Goal: Task Accomplishment & Management: Use online tool/utility

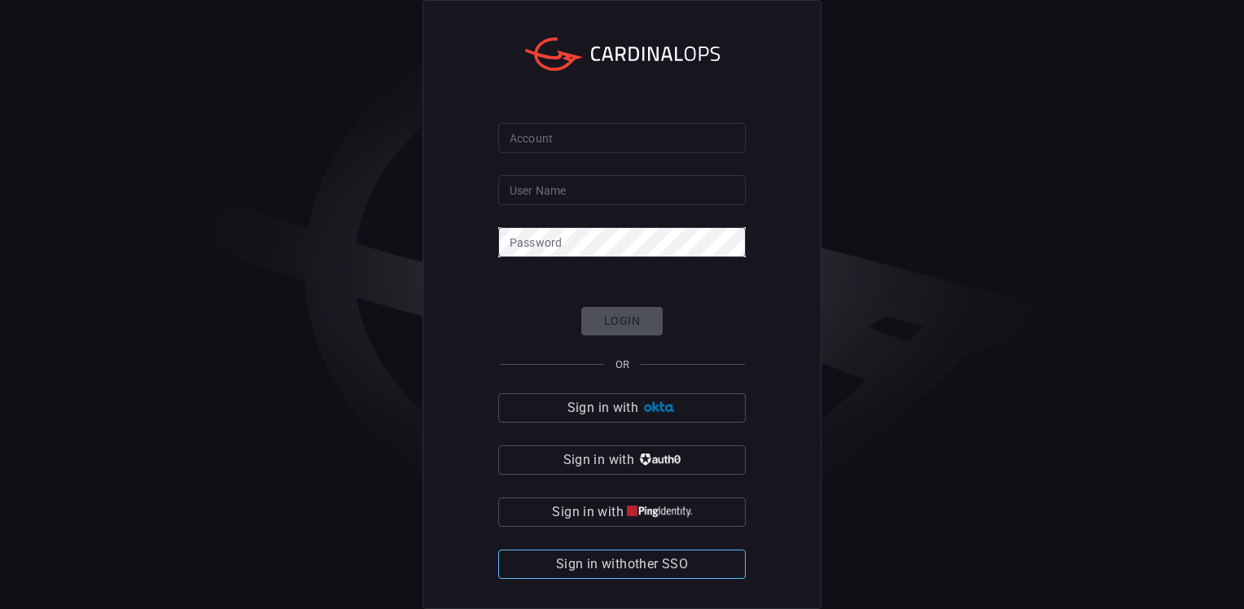
click at [649, 562] on span "Sign in with other SSO" at bounding box center [622, 564] width 132 height 23
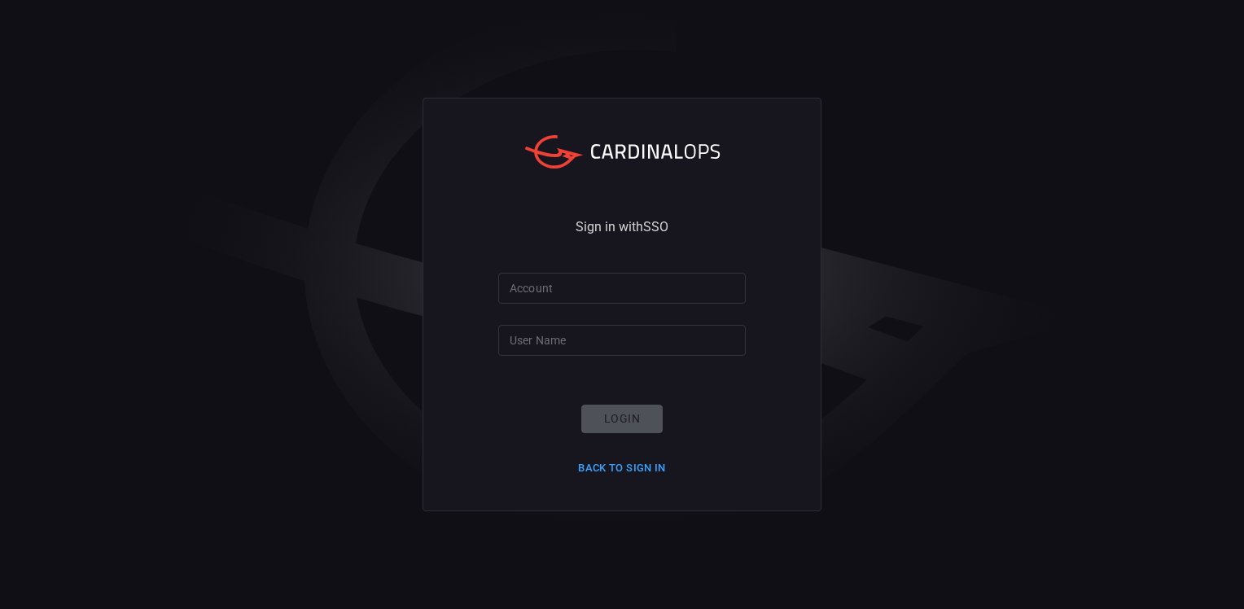
click at [615, 295] on input "Account" at bounding box center [621, 288] width 247 height 30
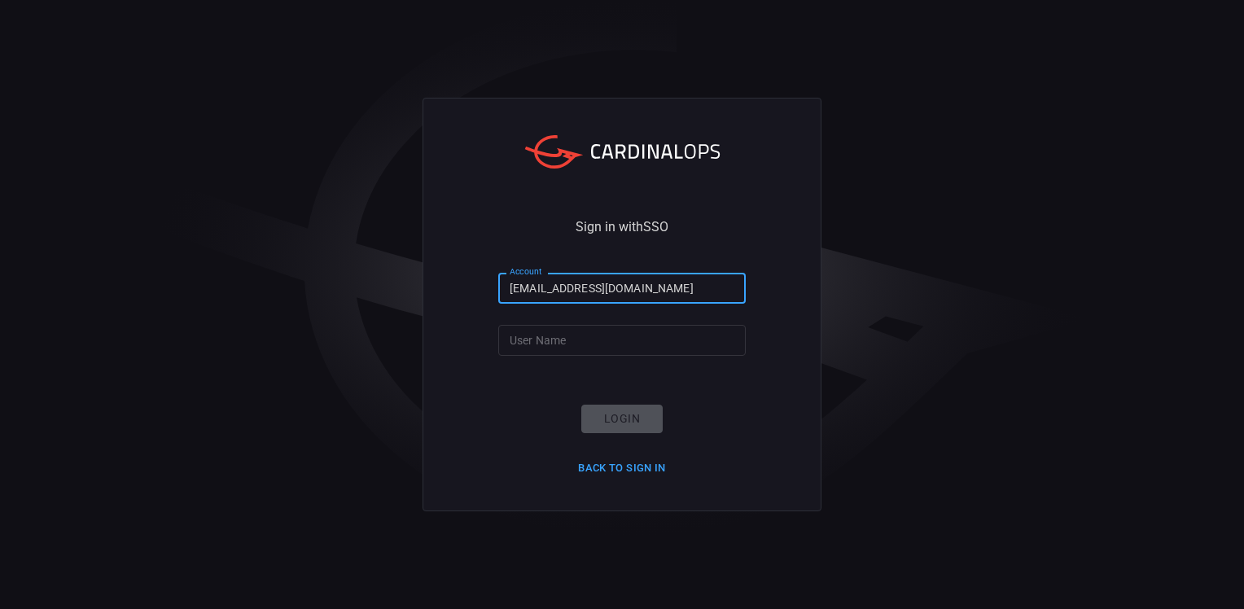
type input "[EMAIL_ADDRESS][DOMAIN_NAME]"
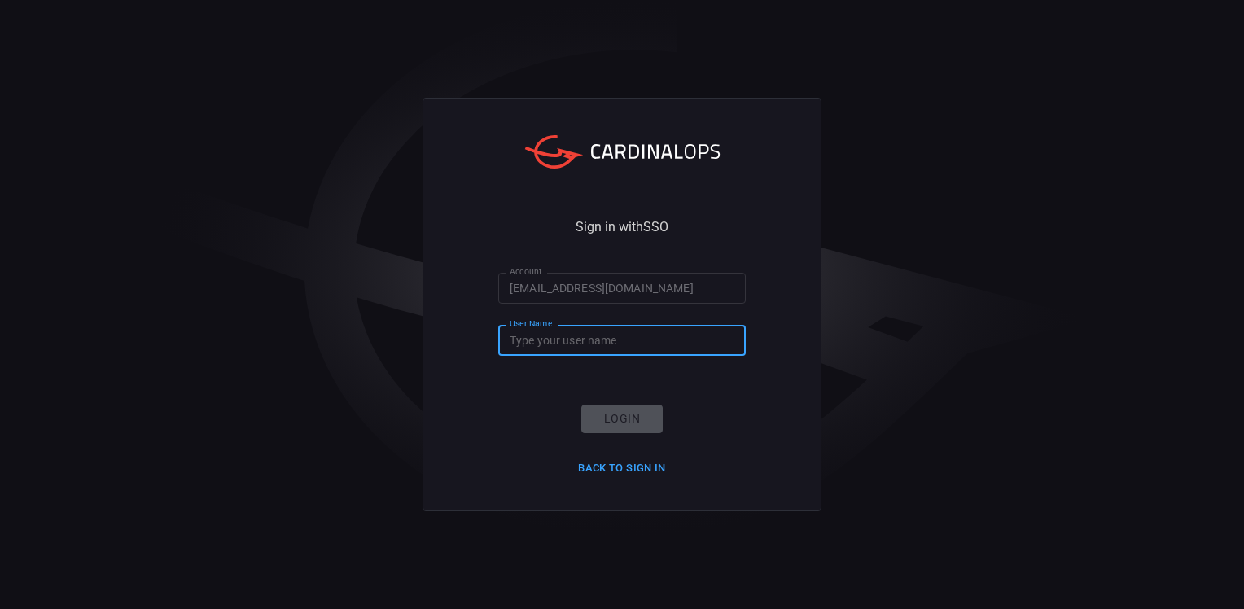
click at [635, 341] on input "User Name" at bounding box center [621, 340] width 247 height 30
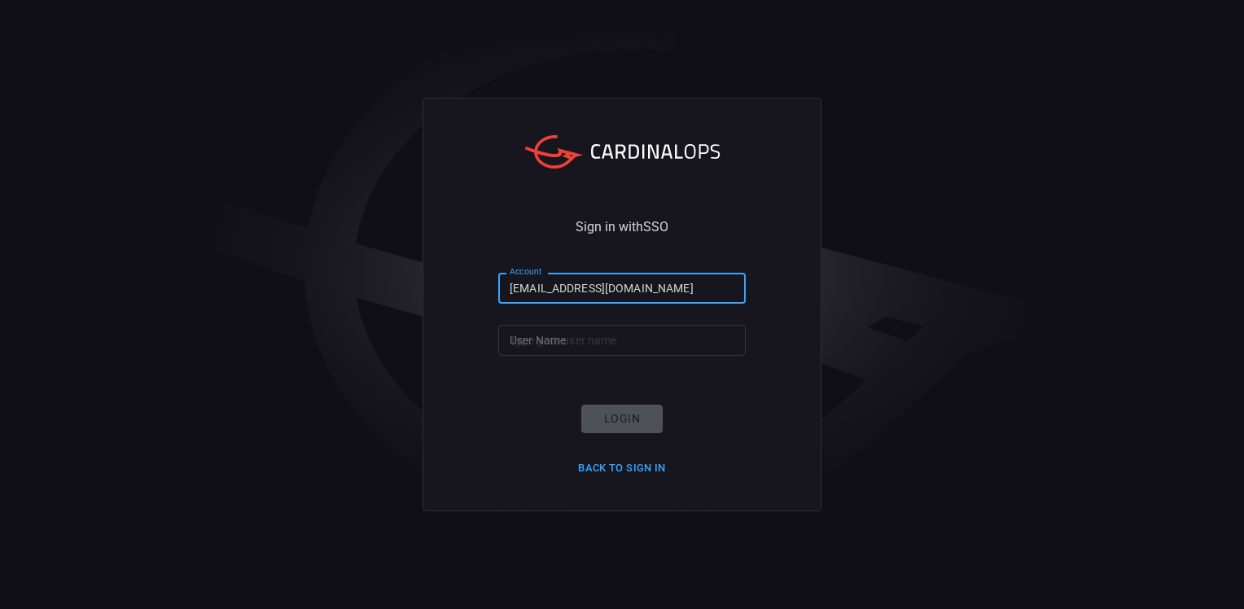
drag, startPoint x: 659, startPoint y: 292, endPoint x: 283, endPoint y: 271, distance: 376.6
click at [283, 271] on div "Sign in with SSO Account [EMAIL_ADDRESS][DOMAIN_NAME] Account User Name User Na…" at bounding box center [622, 304] width 1244 height 609
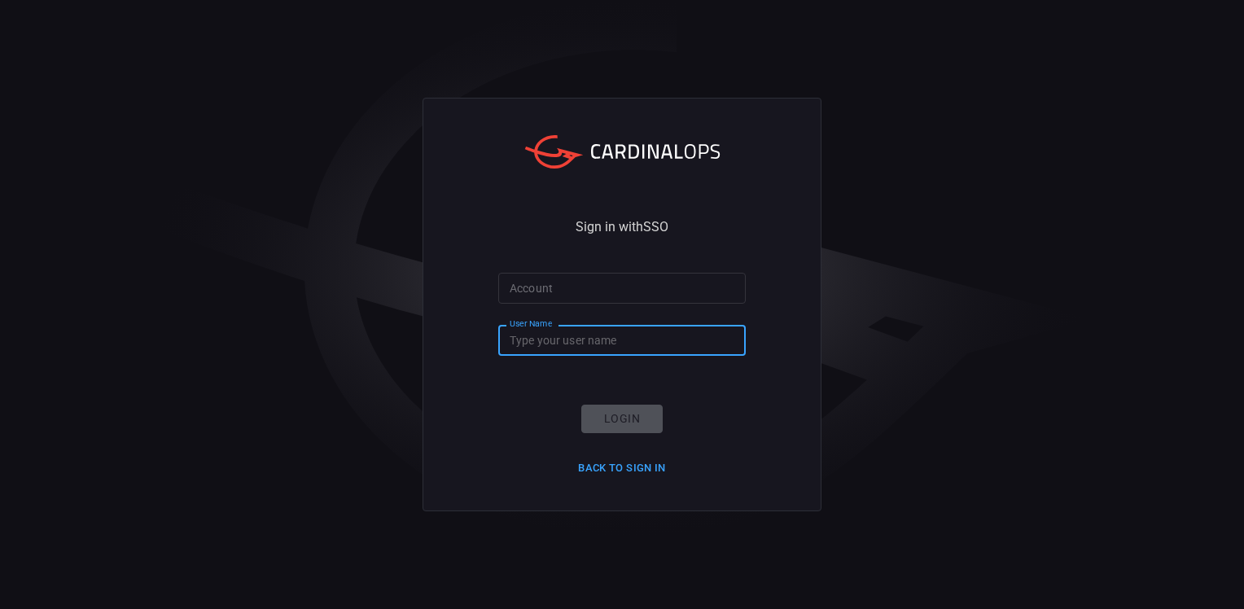
click at [525, 343] on input "User Name" at bounding box center [621, 340] width 247 height 30
paste input "[EMAIL_ADDRESS][DOMAIN_NAME]"
type input "[EMAIL_ADDRESS][DOMAIN_NAME]"
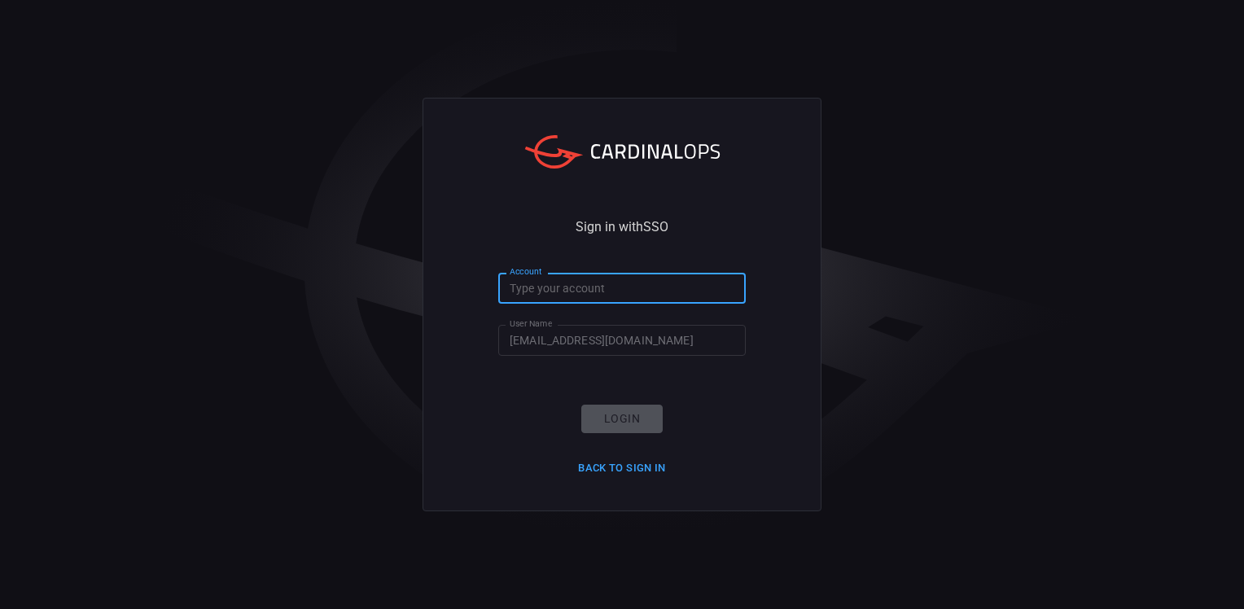
click at [566, 285] on input "Account" at bounding box center [621, 288] width 247 height 30
type input "smbc"
click at [639, 415] on button "Login" at bounding box center [621, 418] width 81 height 28
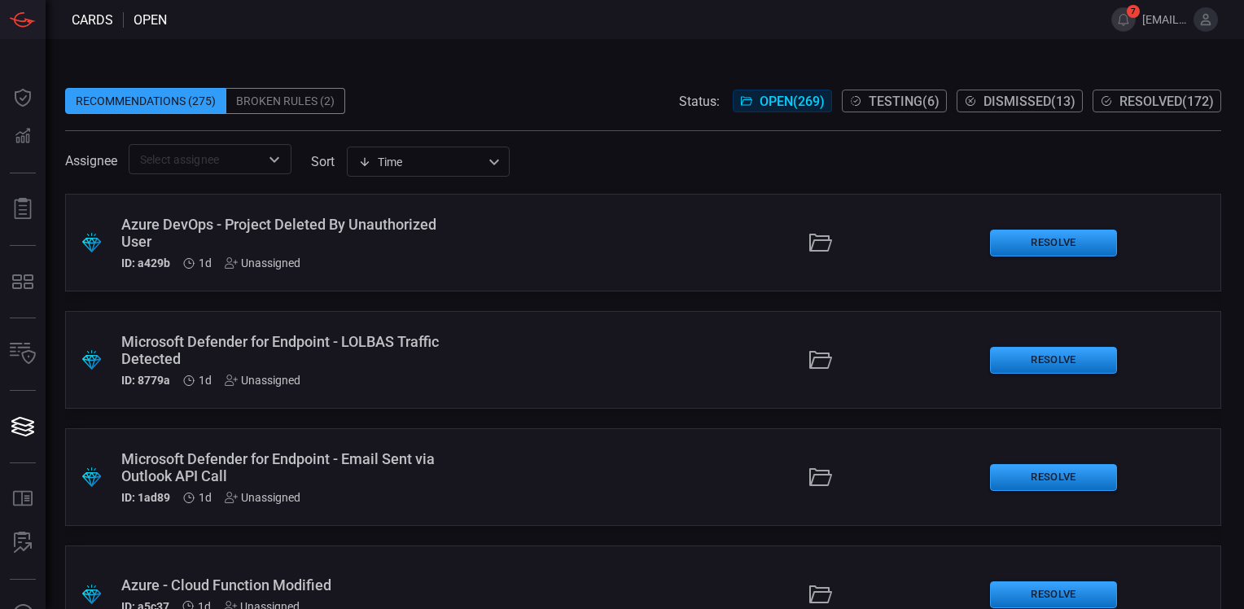
click at [514, 73] on span at bounding box center [643, 75] width 1156 height 24
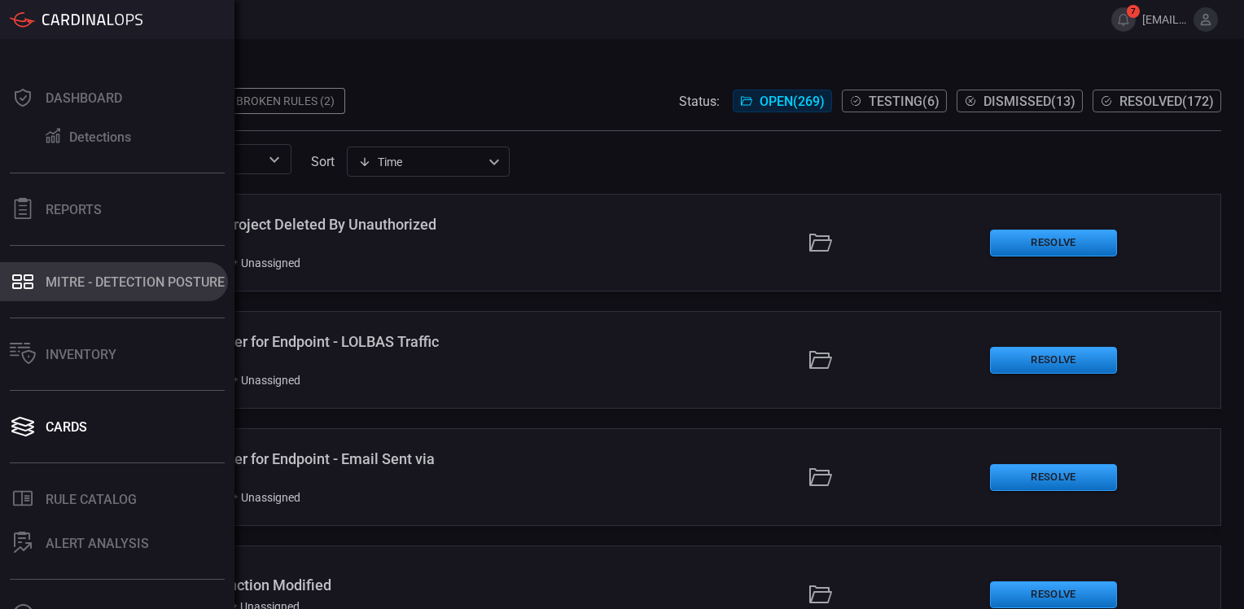
click at [138, 280] on div "MITRE - Detection Posture" at bounding box center [135, 281] width 179 height 15
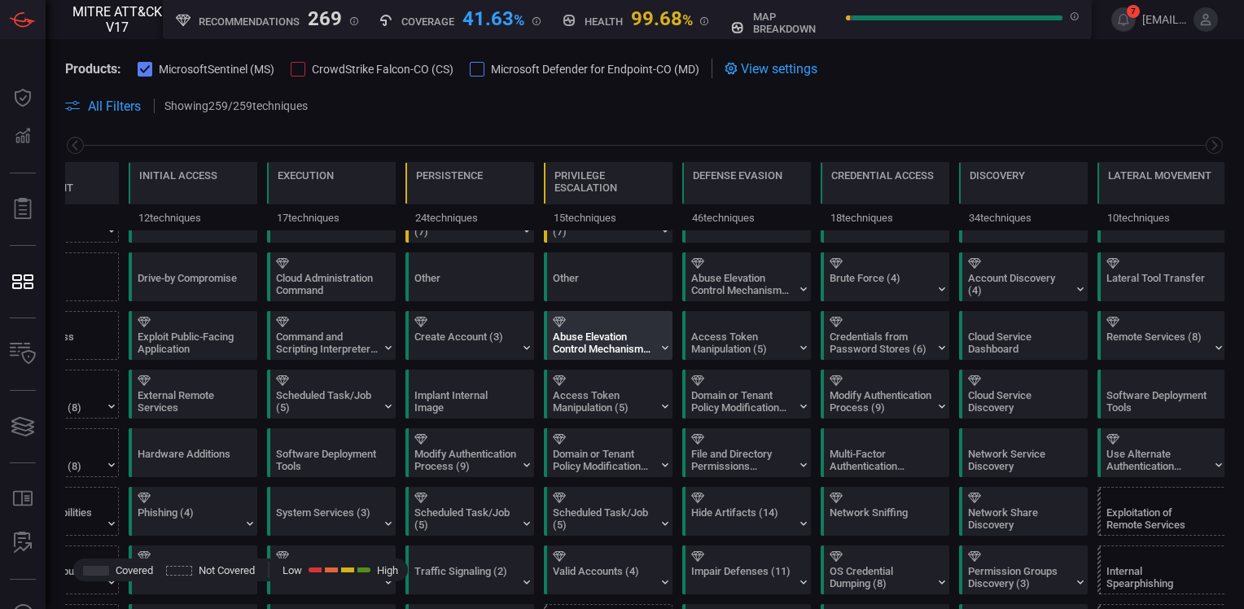
scroll to position [81, 0]
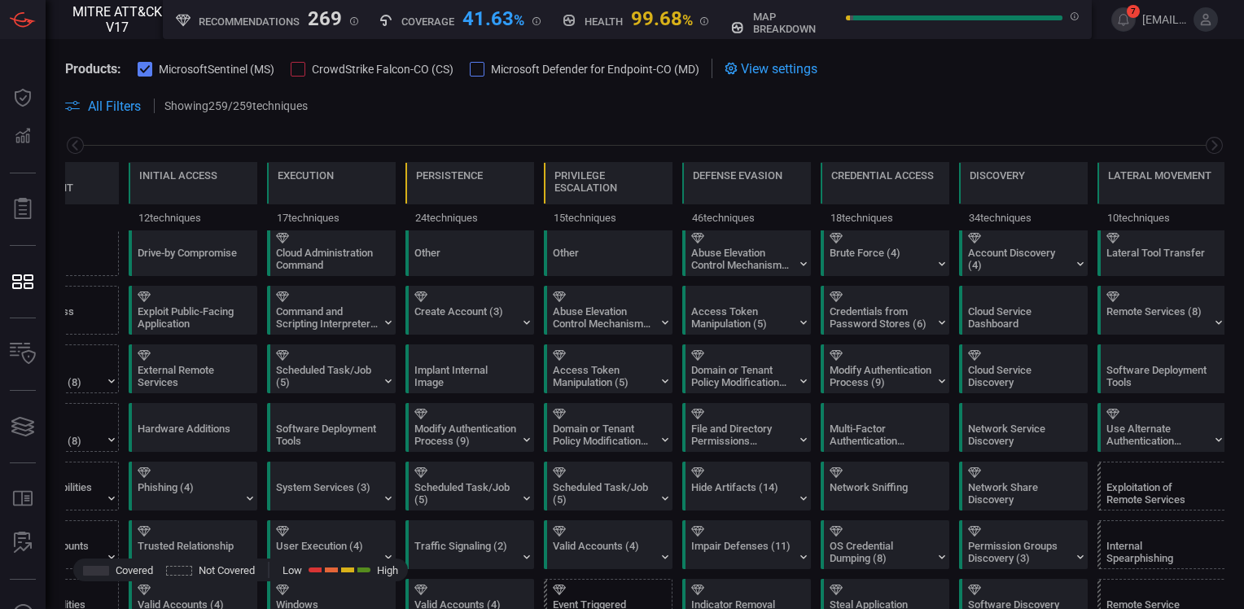
click at [466, 90] on span at bounding box center [644, 87] width 1159 height 18
click at [1143, 84] on span at bounding box center [644, 87] width 1159 height 18
click at [1146, 247] on div "Lateral Tool Transfer" at bounding box center [1157, 259] width 102 height 24
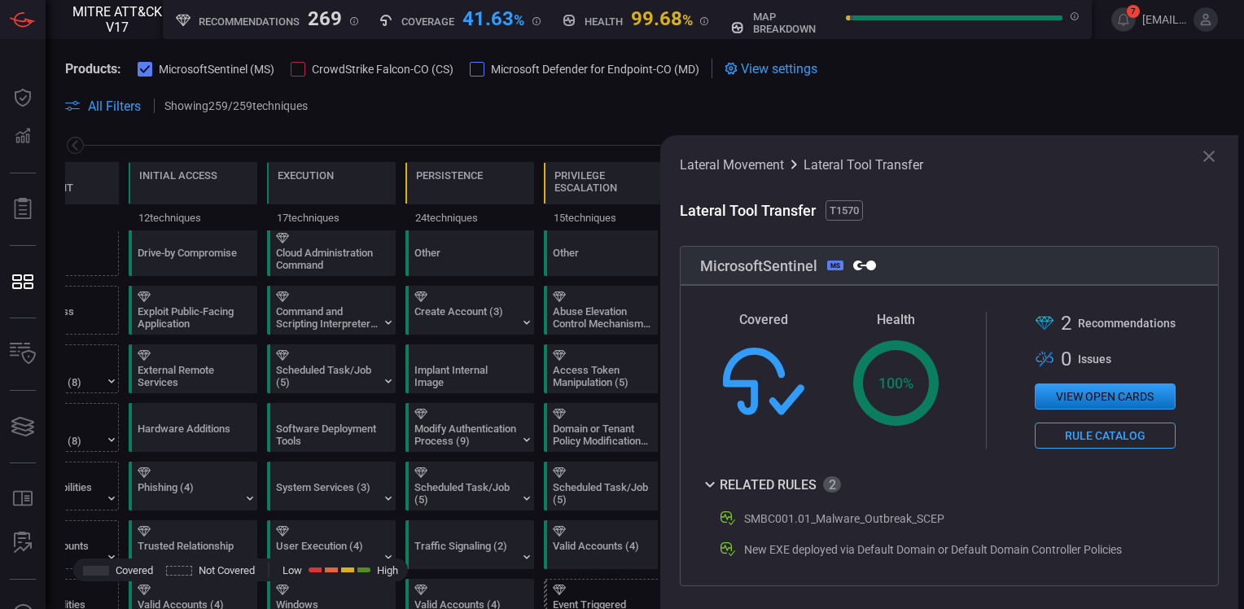
click at [1211, 155] on icon at bounding box center [1209, 156] width 20 height 20
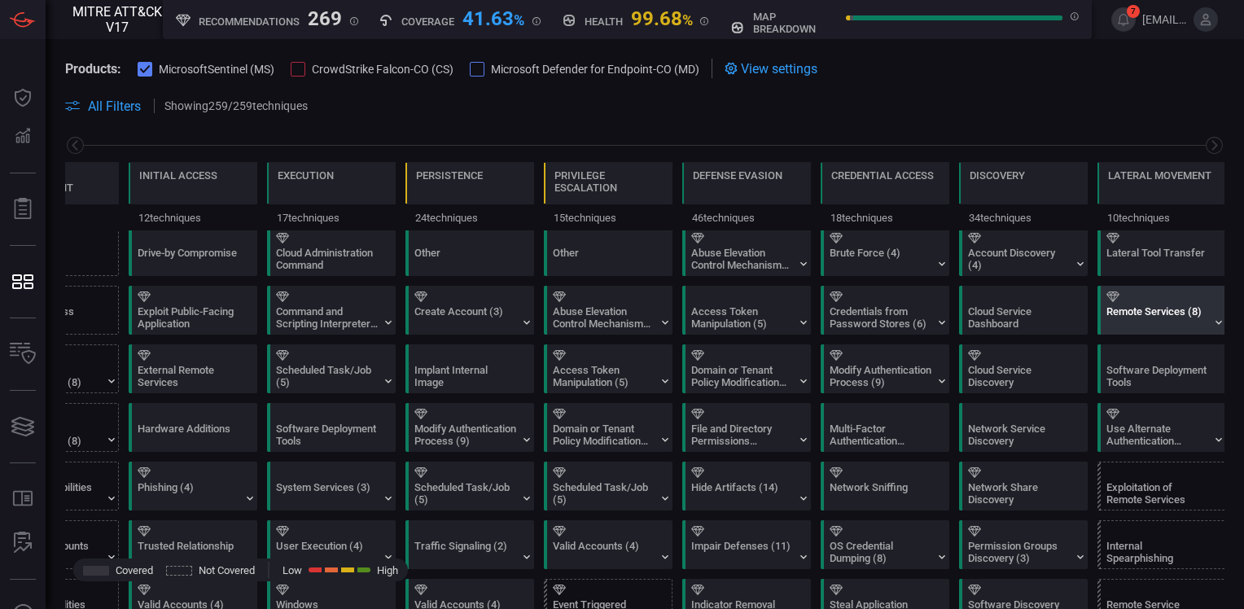
click at [1146, 303] on div "Remote Services (8)" at bounding box center [1165, 309] width 129 height 47
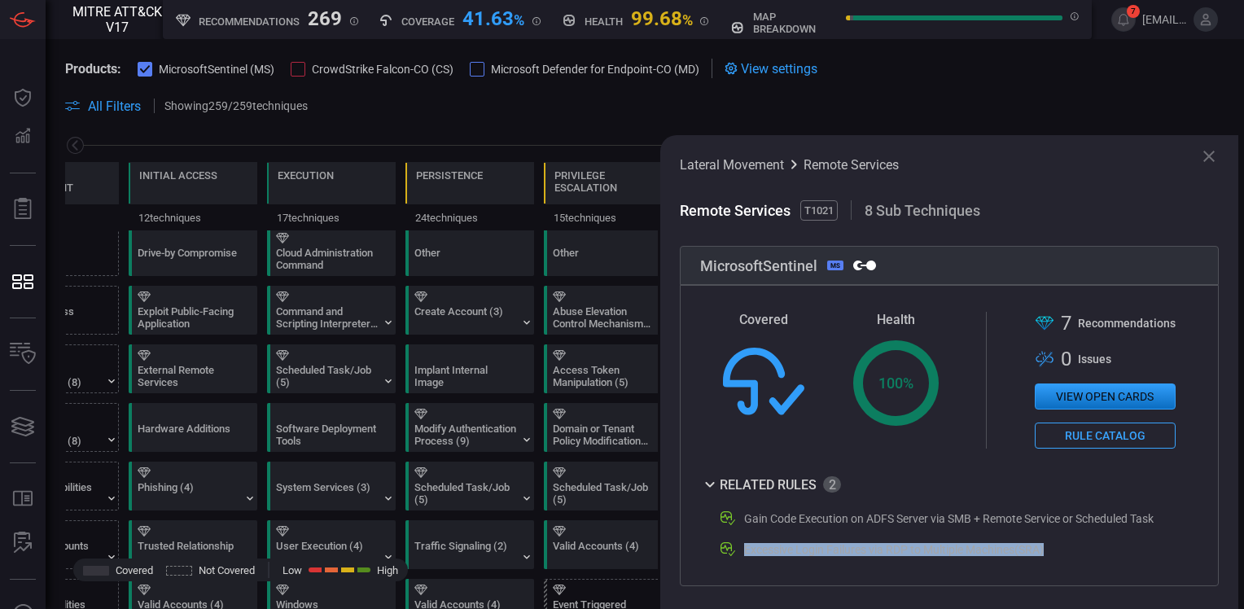
drag, startPoint x: 1050, startPoint y: 554, endPoint x: 745, endPoint y: 552, distance: 305.2
click at [745, 552] on div "Excessive Login Failures via RDP to Multiple Machines(SRA)" at bounding box center [945, 550] width 454 height 20
drag, startPoint x: 745, startPoint y: 552, endPoint x: 763, endPoint y: 552, distance: 17.9
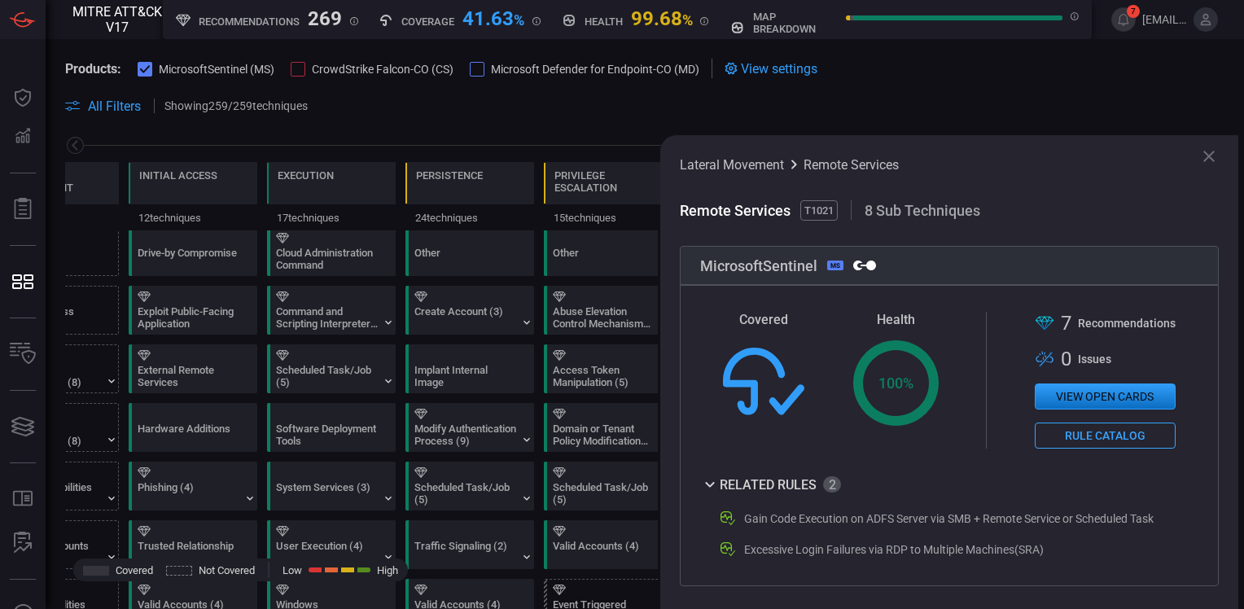
drag, startPoint x: 763, startPoint y: 552, endPoint x: 1055, endPoint y: 199, distance: 458.4
click at [1055, 199] on span at bounding box center [949, 187] width 539 height 26
click at [1205, 156] on icon at bounding box center [1209, 156] width 20 height 20
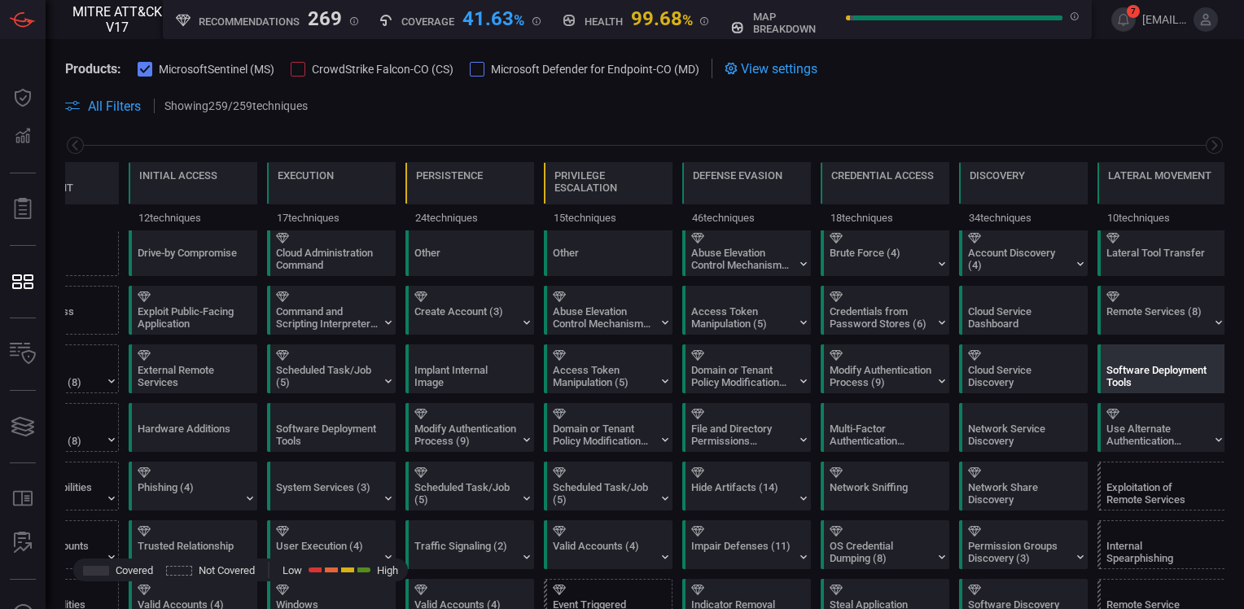
click at [1140, 374] on div "Software Deployment Tools" at bounding box center [1157, 376] width 102 height 24
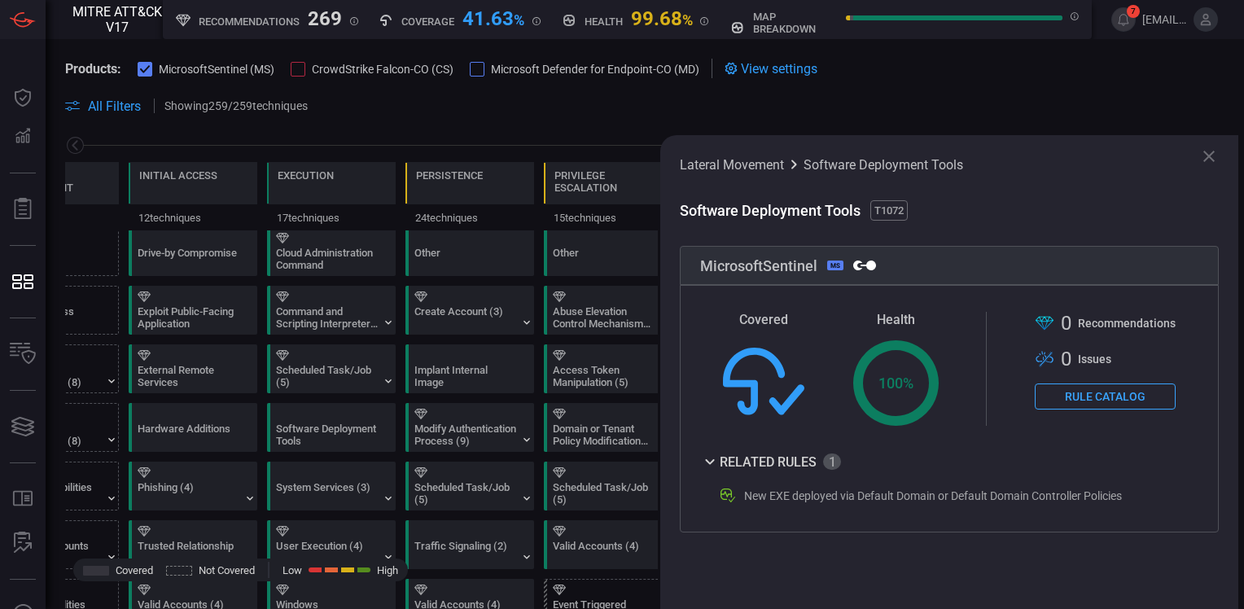
click at [1212, 155] on icon at bounding box center [1209, 156] width 20 height 20
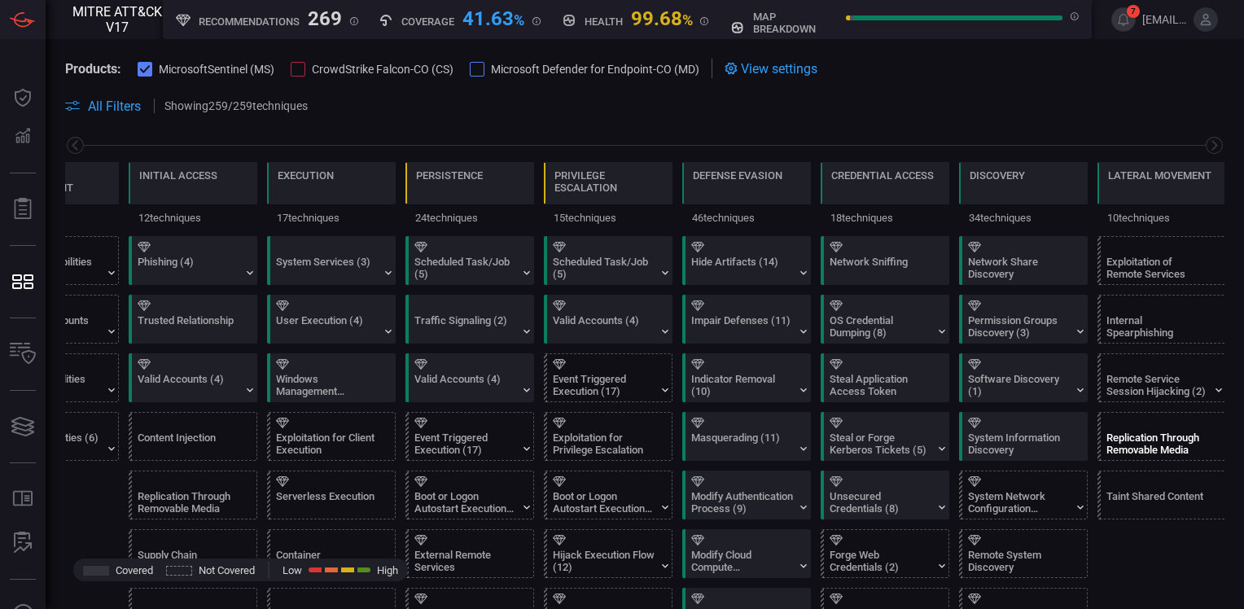
scroll to position [326, 0]
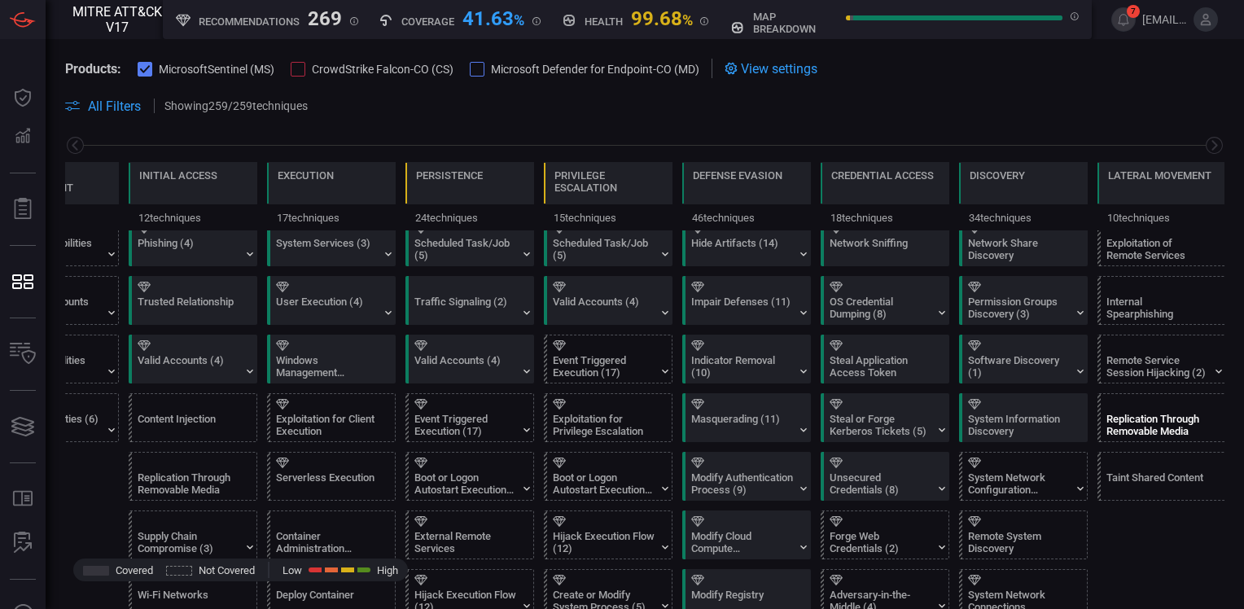
click at [1148, 415] on div "Replication Through Removable Media" at bounding box center [1157, 425] width 102 height 24
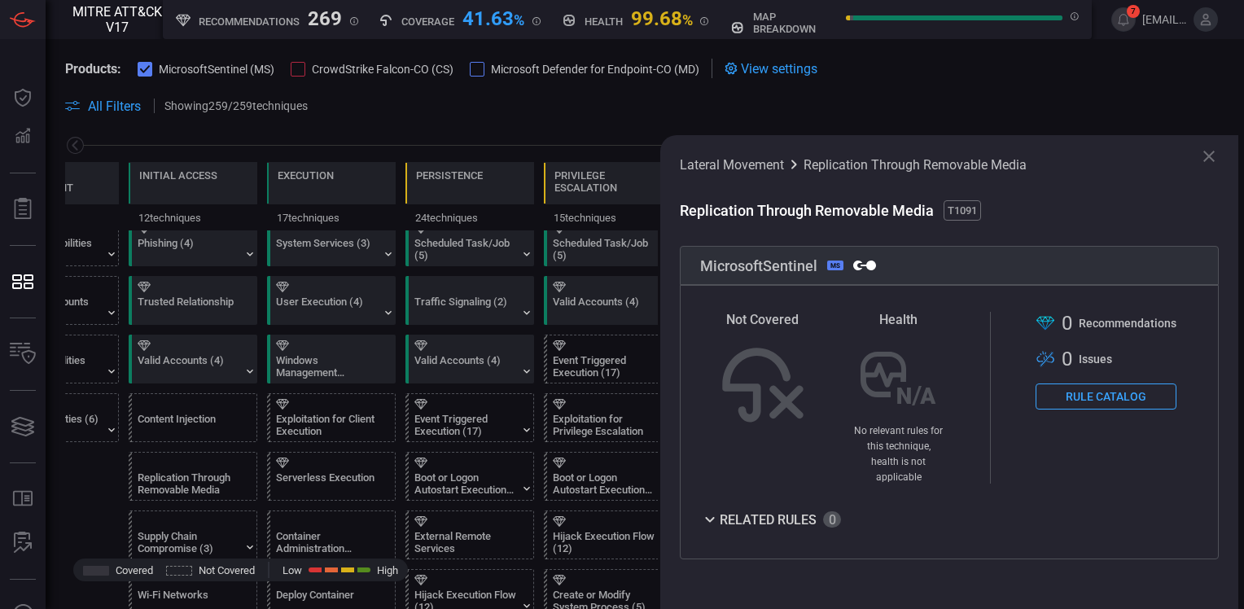
click at [1088, 398] on button "Rule Catalog" at bounding box center [1105, 396] width 141 height 26
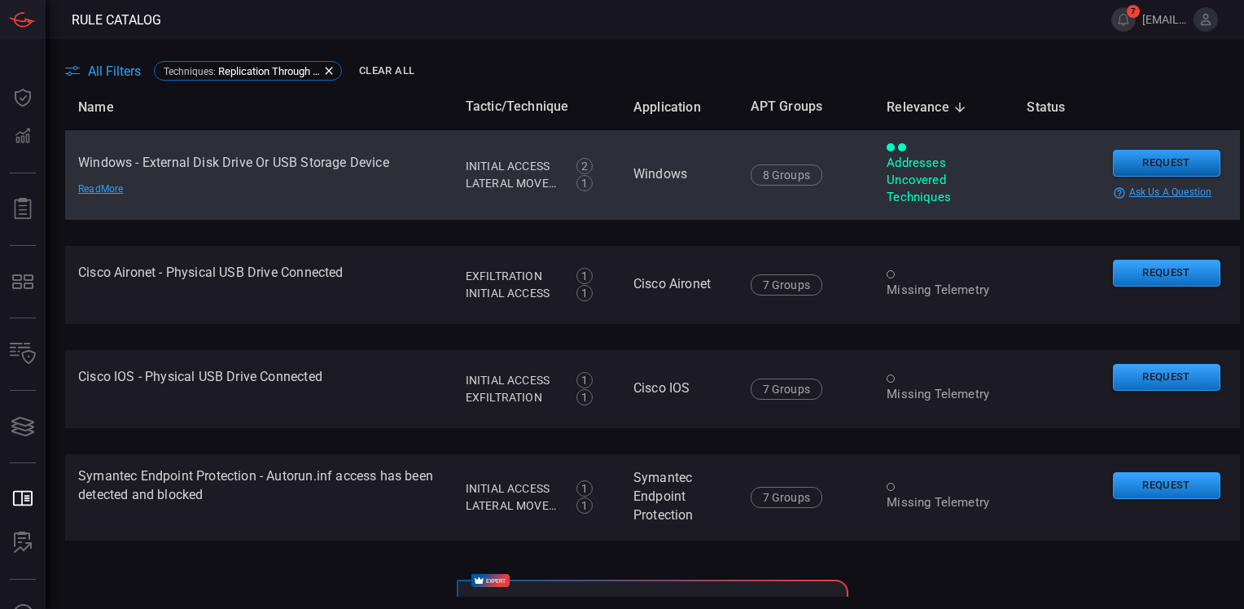
click at [1134, 161] on button "Request" at bounding box center [1166, 163] width 107 height 27
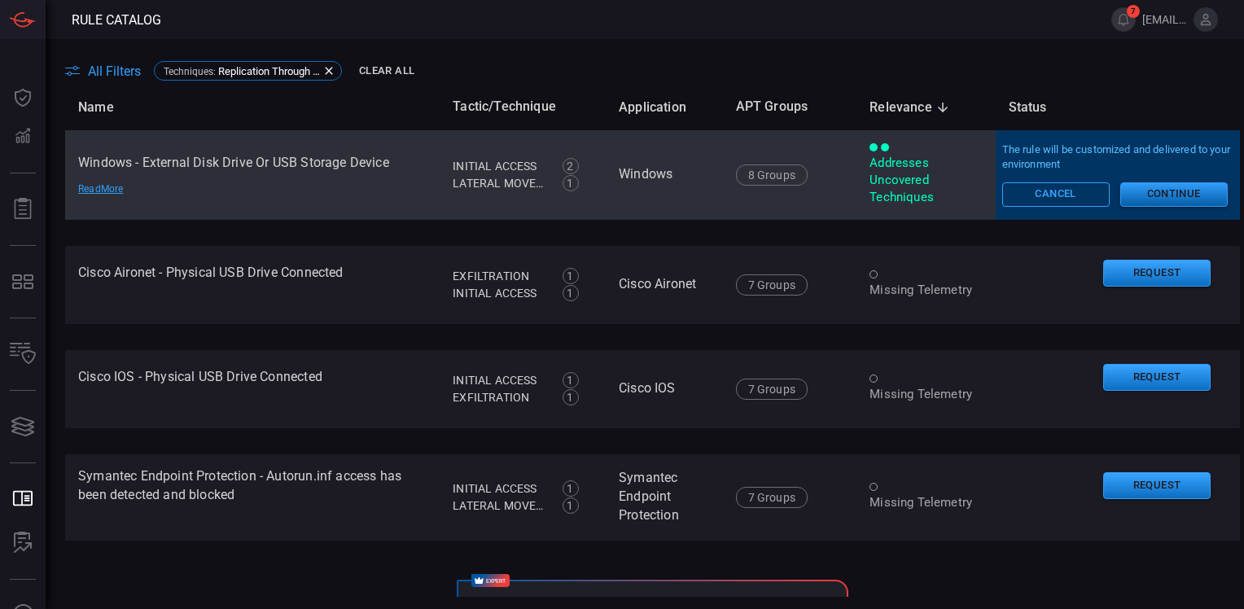
click at [1143, 191] on button "Continue" at bounding box center [1173, 194] width 107 height 24
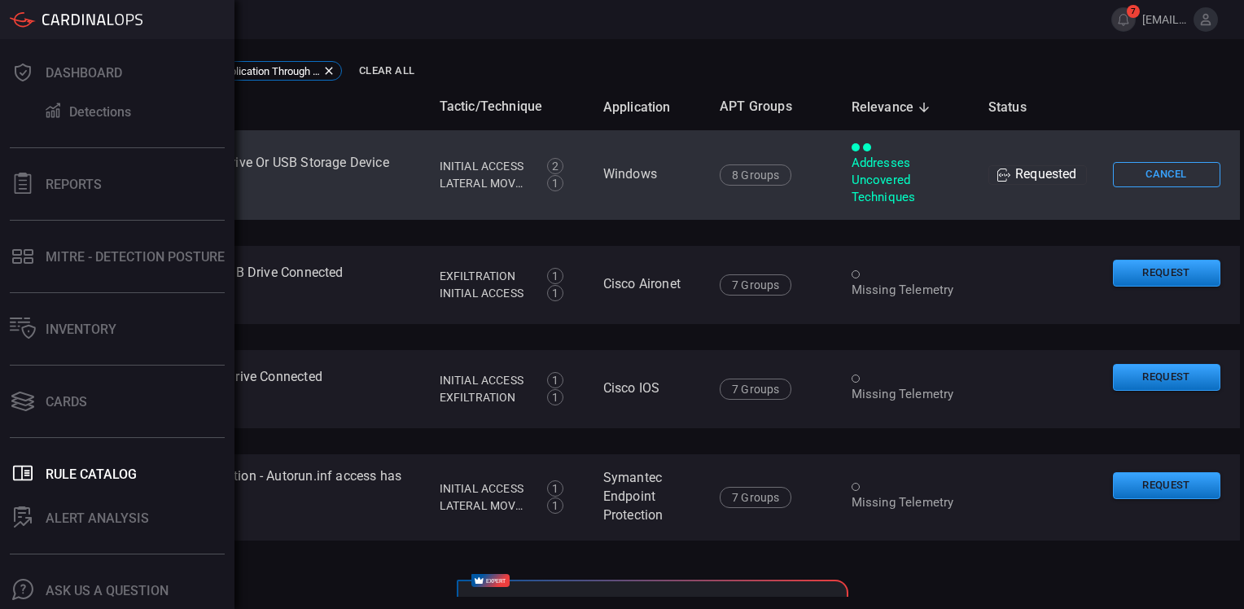
scroll to position [70, 0]
